Goal: Consume media (video, audio): Consume media (video, audio)

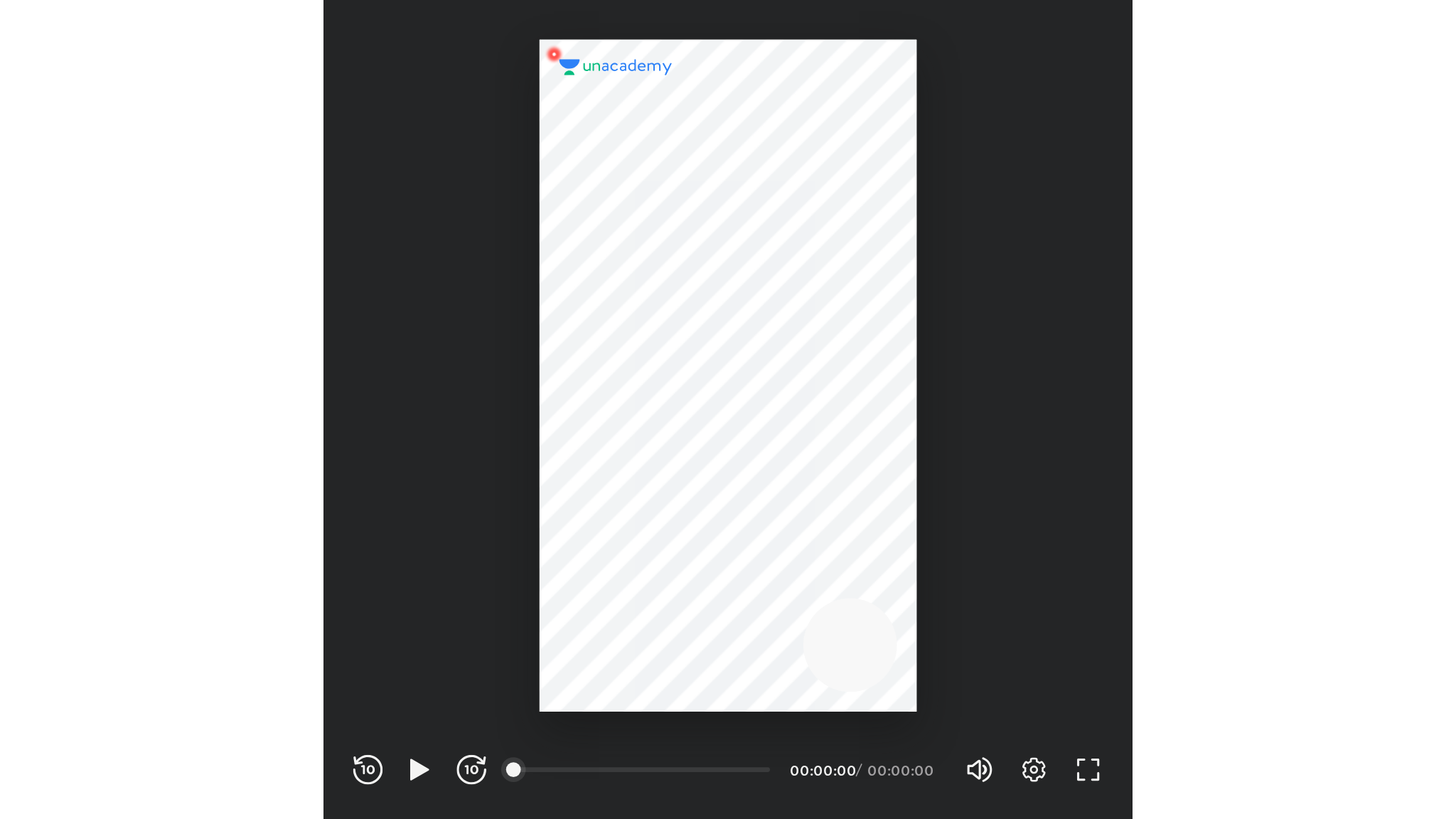
scroll to position [472, 467]
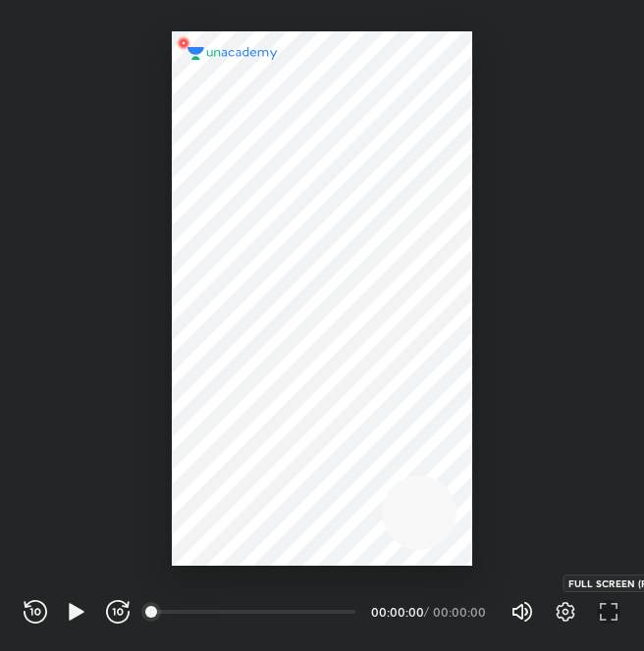
click at [601, 614] on icon "button" at bounding box center [609, 612] width 24 height 24
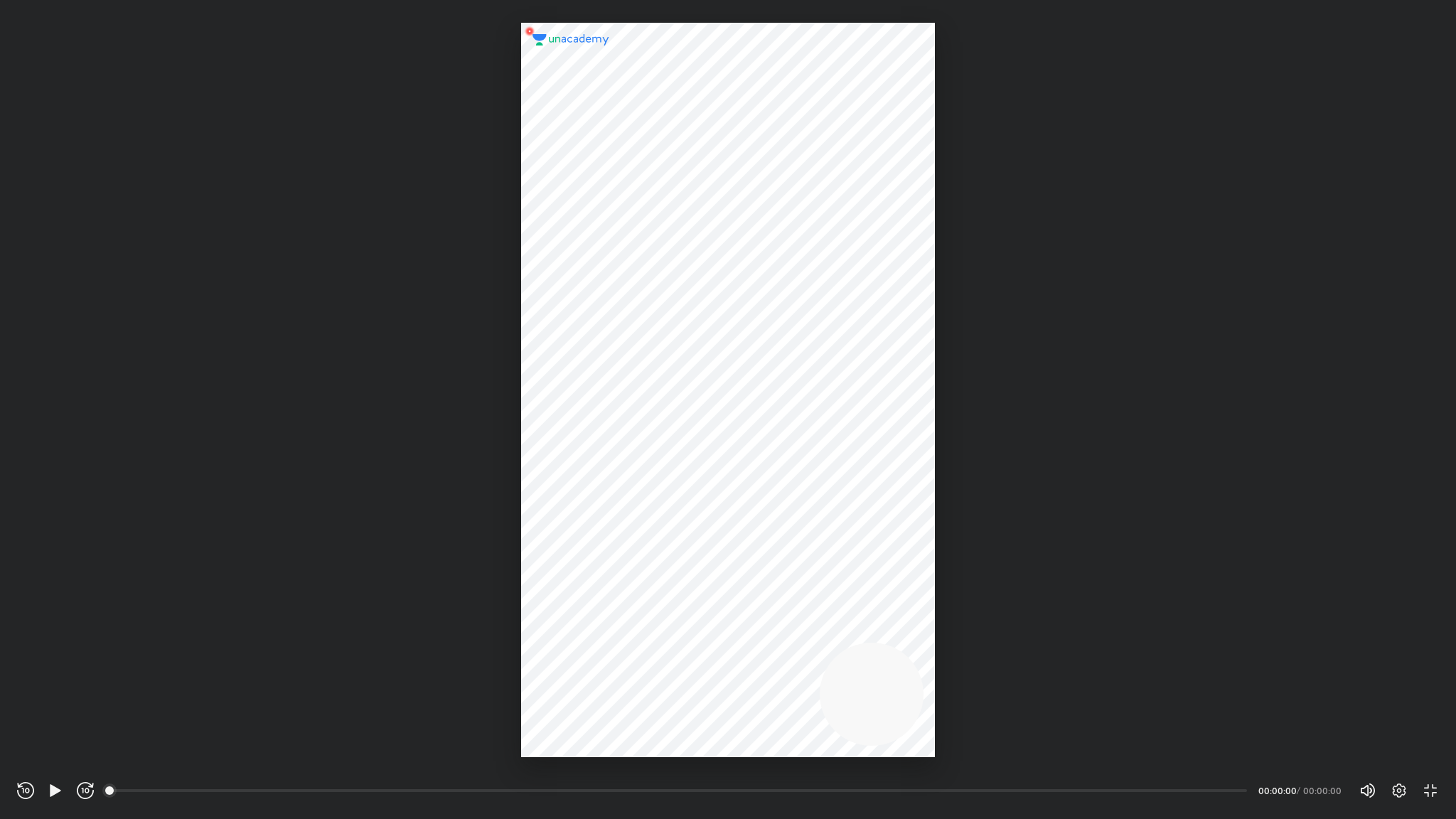
scroll to position [819, 1456]
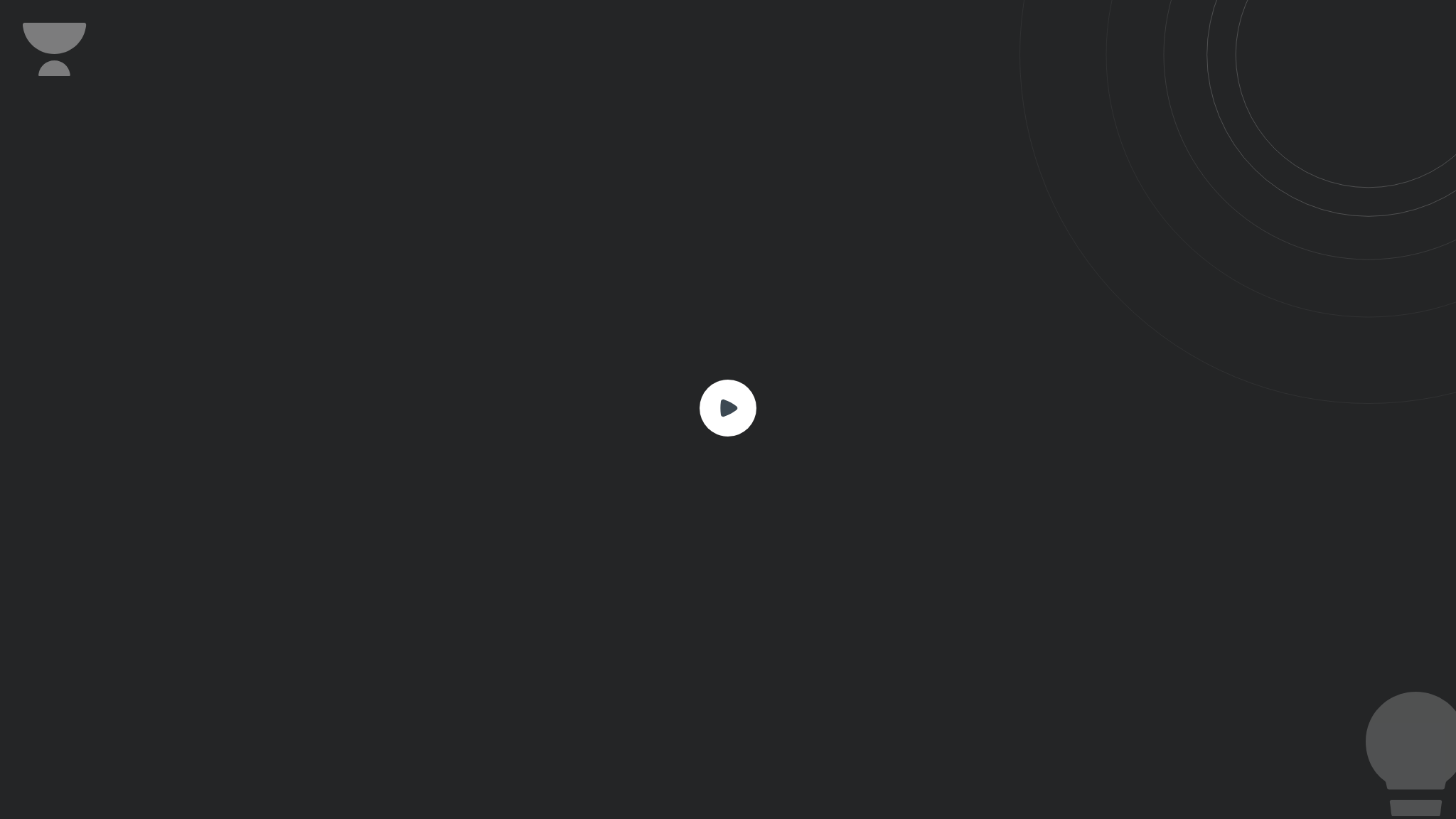
click at [466, 419] on rect at bounding box center [728, 408] width 57 height 57
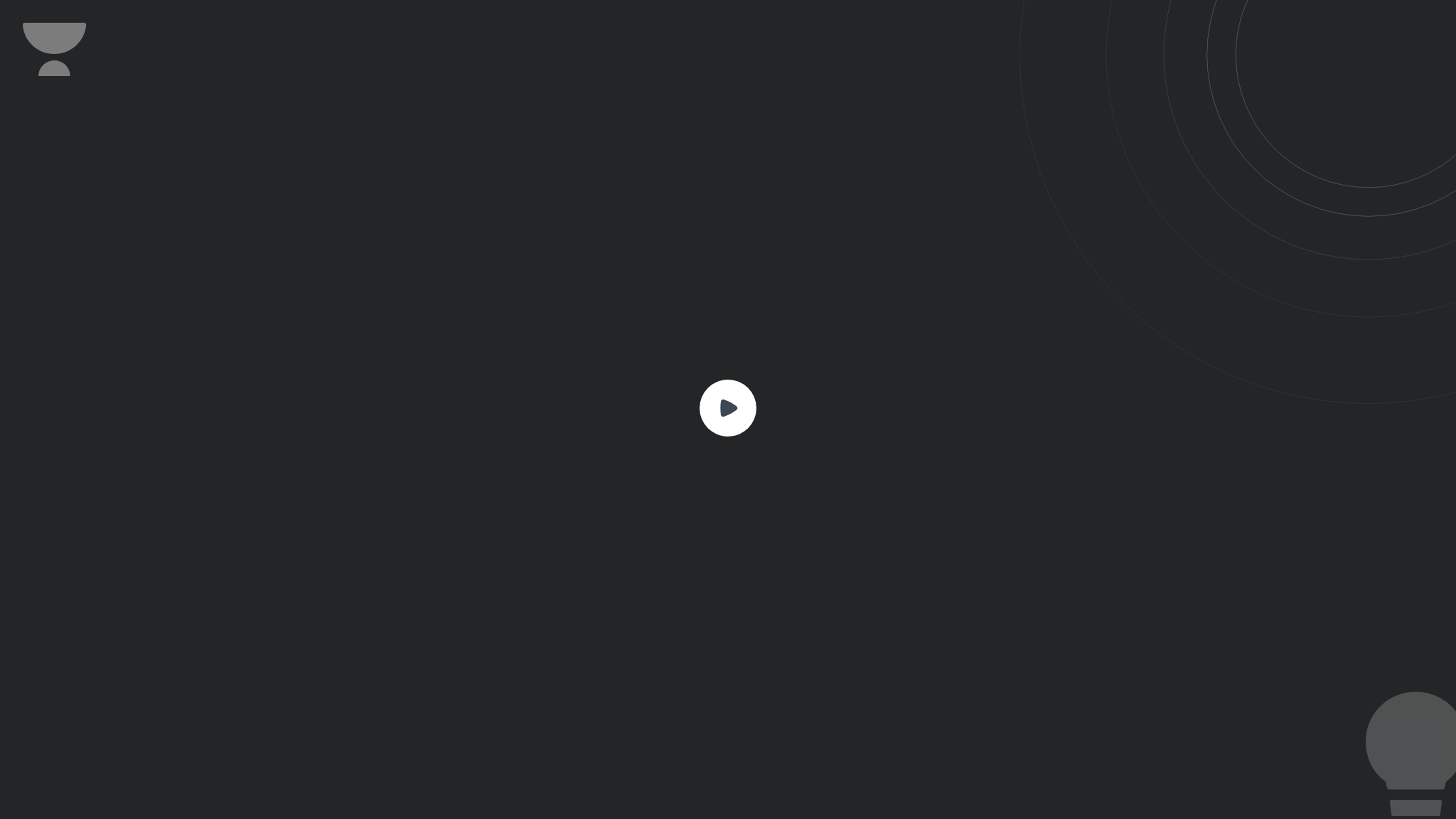
click at [466, 419] on rect at bounding box center [728, 408] width 57 height 57
